Goal: Task Accomplishment & Management: Manage account settings

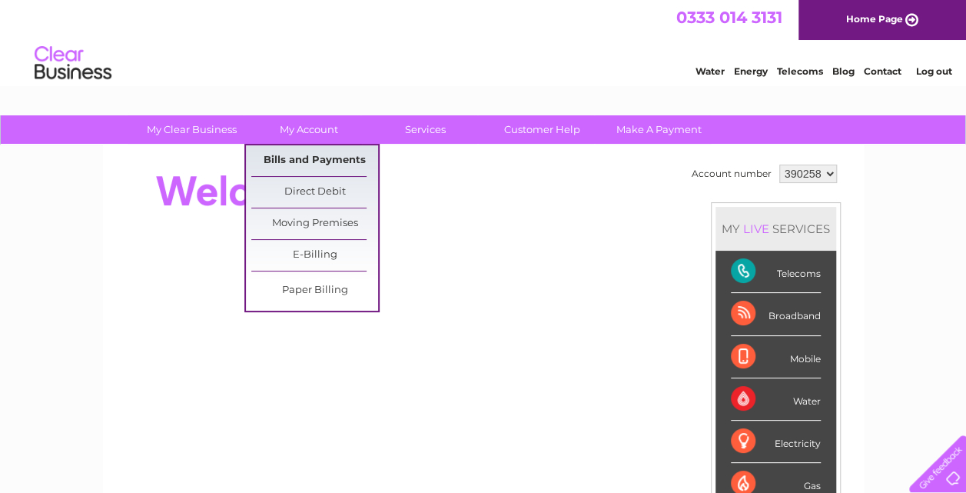
click at [339, 152] on link "Bills and Payments" at bounding box center [314, 160] width 127 height 31
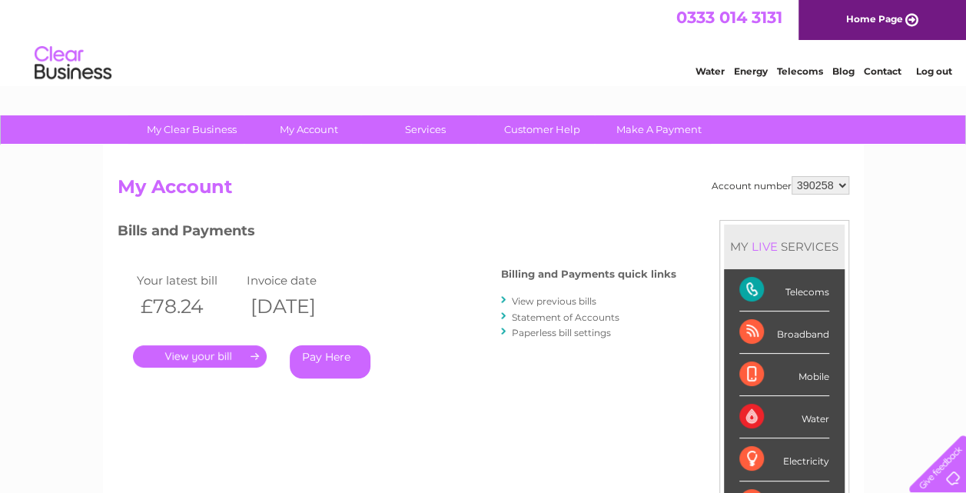
click at [234, 355] on link "." at bounding box center [200, 356] width 134 height 22
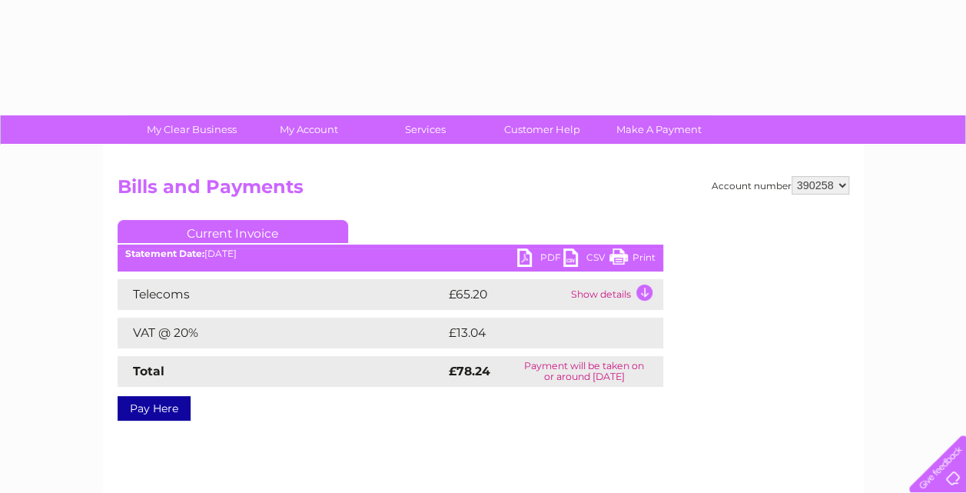
click at [527, 257] on link "PDF" at bounding box center [540, 259] width 46 height 22
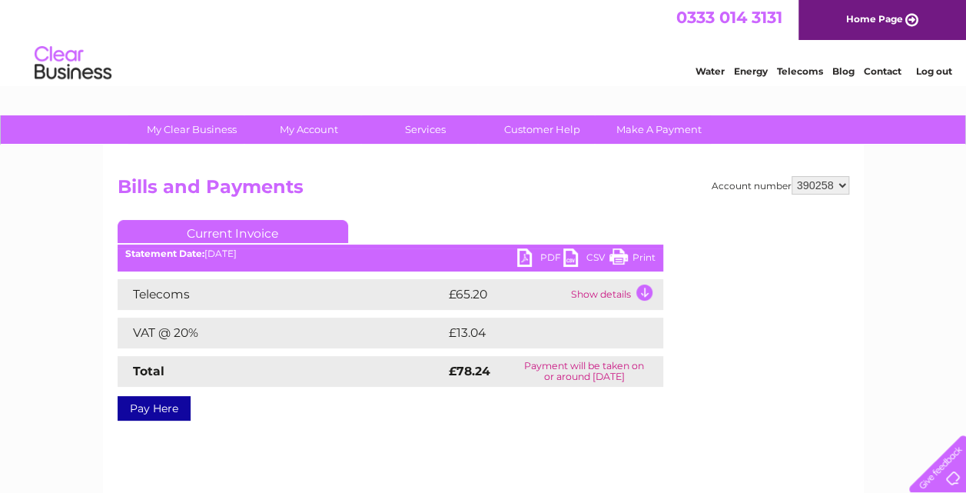
click at [527, 257] on link "PDF" at bounding box center [540, 259] width 46 height 22
